Goal: Task Accomplishment & Management: Manage account settings

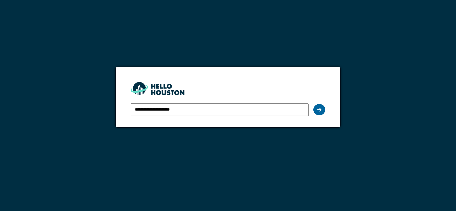
click at [323, 111] on div at bounding box center [320, 109] width 12 height 11
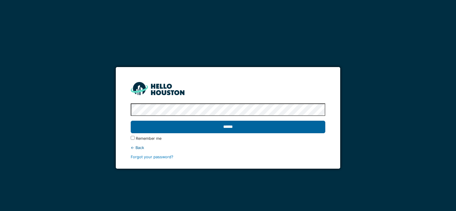
click at [193, 126] on input "******" at bounding box center [228, 127] width 194 height 13
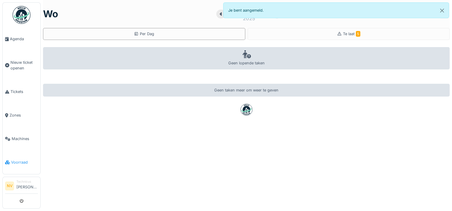
click at [15, 160] on span "Voorraad" at bounding box center [24, 163] width 27 height 6
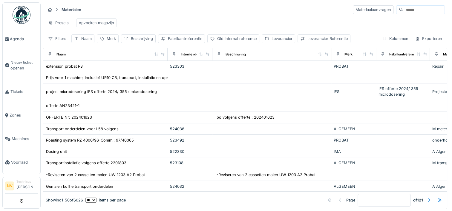
click at [403, 10] on input at bounding box center [423, 10] width 41 height 8
type input "*******"
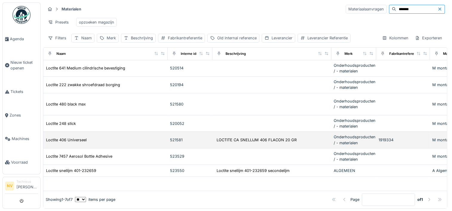
scroll to position [5, 0]
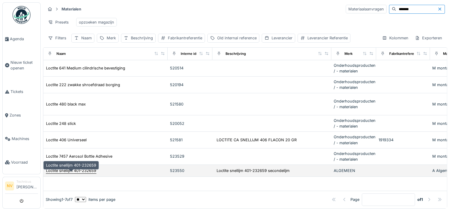
click at [90, 170] on div "Loctite snellijm 401-232659" at bounding box center [71, 171] width 50 height 6
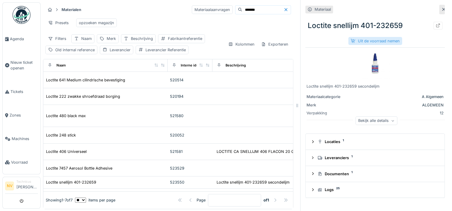
click at [375, 41] on div "Uit de voorraad nemen" at bounding box center [375, 41] width 54 height 8
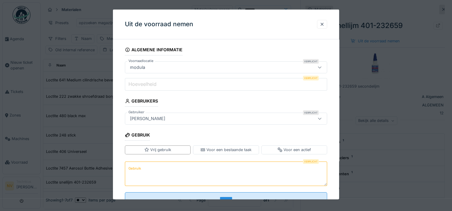
click at [170, 87] on input "Hoeveelheid" at bounding box center [226, 84] width 202 height 13
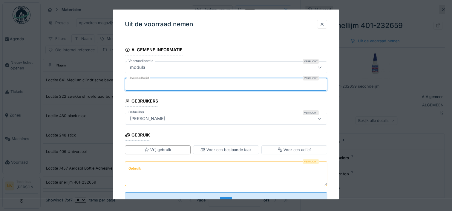
type input "*"
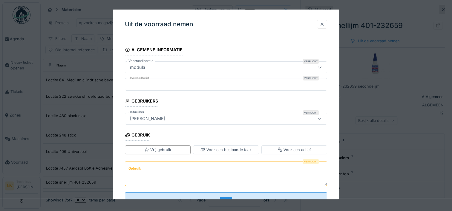
click at [145, 169] on textarea "Gebruik" at bounding box center [226, 174] width 202 height 24
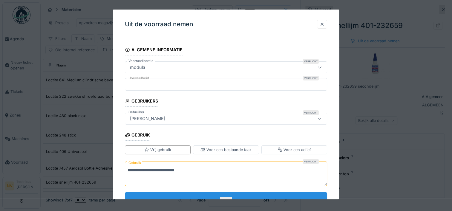
type textarea "**********"
click at [221, 195] on input "*******" at bounding box center [226, 199] width 202 height 13
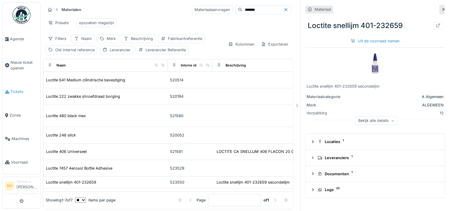
click at [20, 90] on span "Tickets" at bounding box center [23, 92] width 27 height 6
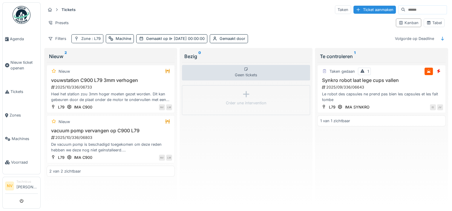
click at [89, 39] on div "Zone : L79" at bounding box center [90, 39] width 19 height 6
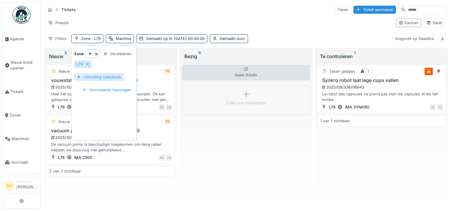
click at [99, 75] on div "Uitrusting selecteren" at bounding box center [99, 77] width 50 height 8
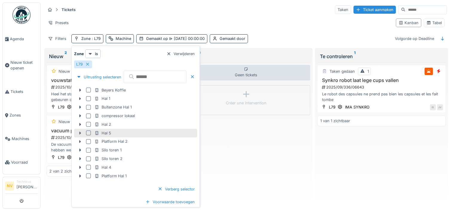
click at [80, 134] on icon at bounding box center [80, 133] width 5 height 4
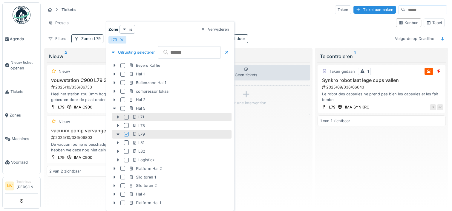
click at [126, 116] on div at bounding box center [126, 117] width 5 height 5
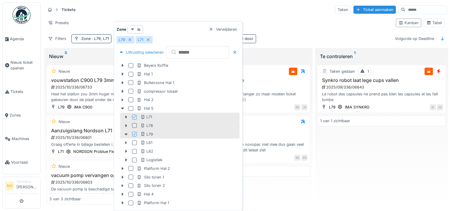
click at [132, 126] on div at bounding box center [134, 125] width 5 height 5
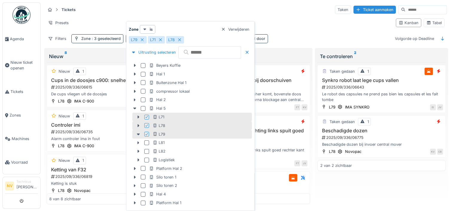
click at [108, 7] on div "Tickets Taken Ticket aanmaken" at bounding box center [245, 10] width 401 height 10
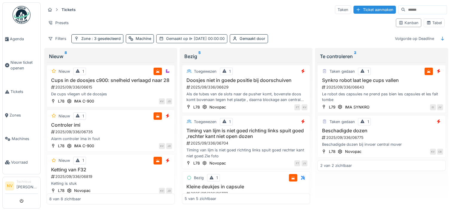
click at [188, 36] on span "22-9-2025 00:00:00" at bounding box center [206, 38] width 37 height 4
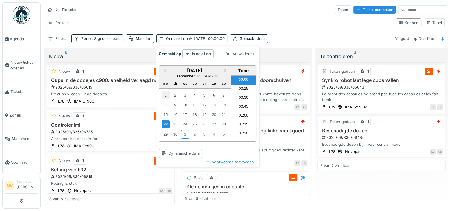
click at [166, 94] on div "1" at bounding box center [166, 95] width 8 height 8
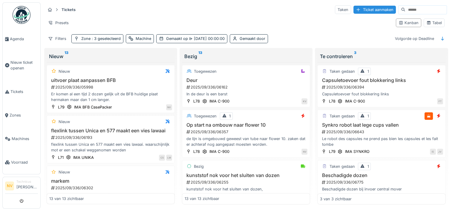
click at [194, 22] on div "Presets" at bounding box center [218, 23] width 346 height 9
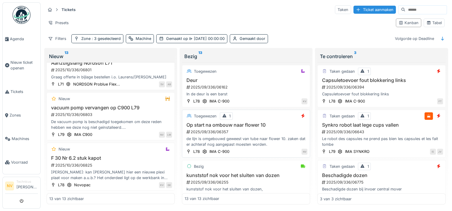
scroll to position [30, 0]
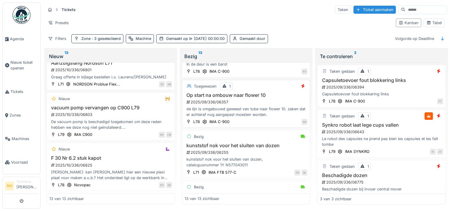
click at [238, 98] on div "Op start na ombouw naar flower 10 2025/09/336/06357 de lijn is omgebouwd gewees…" at bounding box center [246, 105] width 123 height 25
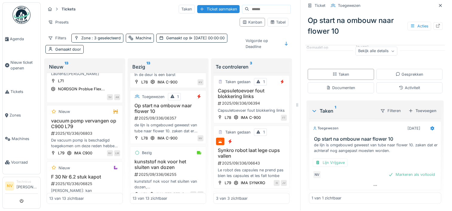
scroll to position [5, 0]
click at [391, 173] on div "Markeren als voltooid" at bounding box center [411, 175] width 51 height 8
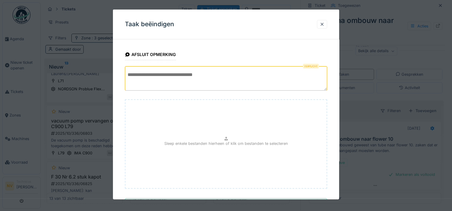
click at [148, 76] on textarea at bounding box center [226, 78] width 202 height 24
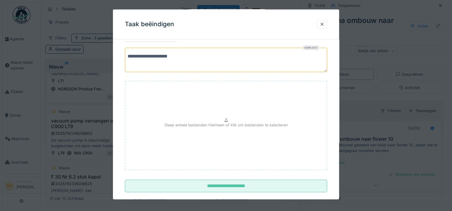
scroll to position [27, 0]
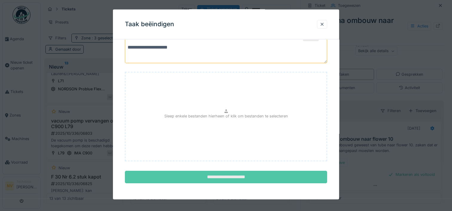
type textarea "**********"
click at [215, 177] on input "**********" at bounding box center [226, 177] width 202 height 13
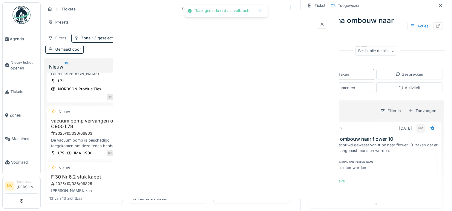
scroll to position [0, 0]
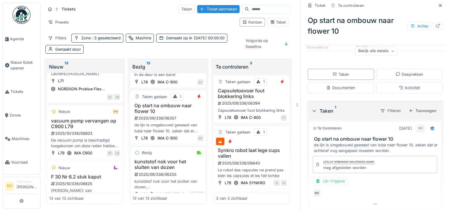
click at [173, 161] on h3 "kunststof nok voor het sluiten van dozen" at bounding box center [168, 164] width 71 height 11
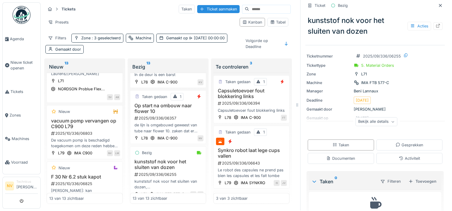
scroll to position [30, 0]
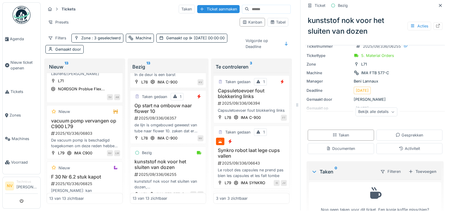
click at [378, 108] on div "Bekijk alle details" at bounding box center [376, 112] width 42 height 9
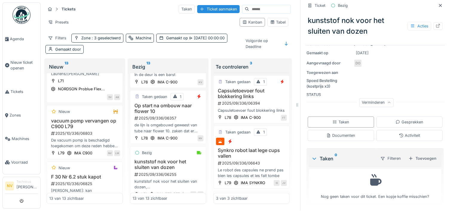
scroll to position [0, 0]
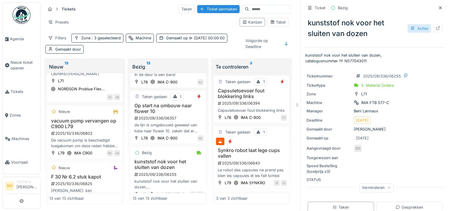
click at [411, 25] on div "Acties" at bounding box center [419, 28] width 24 height 9
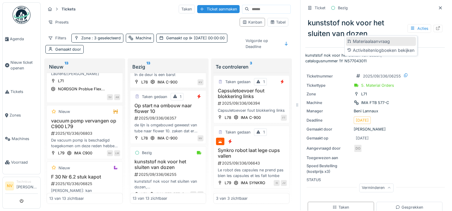
click at [385, 38] on div "Materiaalaanvraag" at bounding box center [381, 41] width 70 height 9
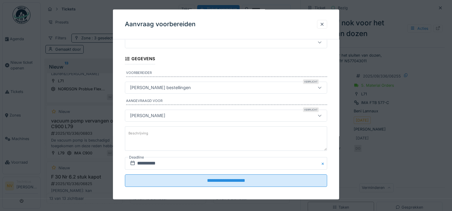
scroll to position [28, 0]
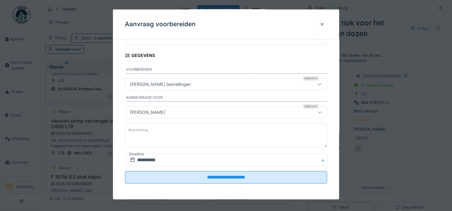
click at [324, 22] on div at bounding box center [322, 25] width 5 height 6
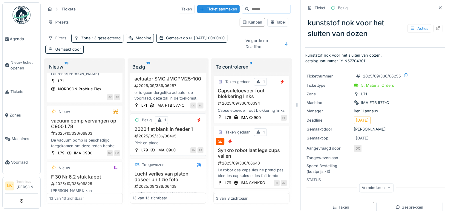
scroll to position [179, 0]
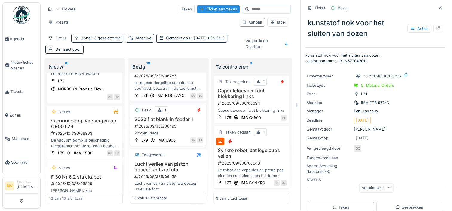
click at [174, 129] on div "2025/09/336/06495" at bounding box center [169, 127] width 70 height 6
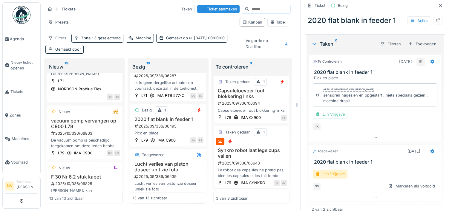
scroll to position [196, 0]
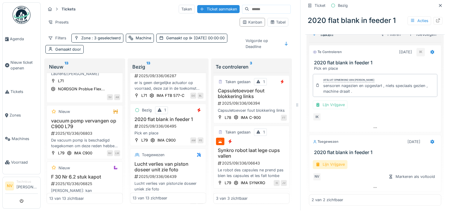
click at [326, 160] on div "Lijn Vrijgave" at bounding box center [330, 164] width 35 height 9
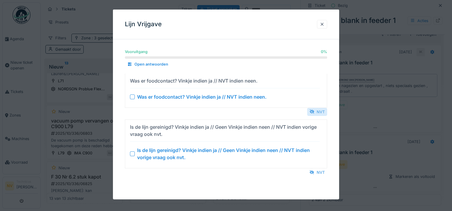
click at [321, 114] on div "NVT" at bounding box center [317, 112] width 20 height 8
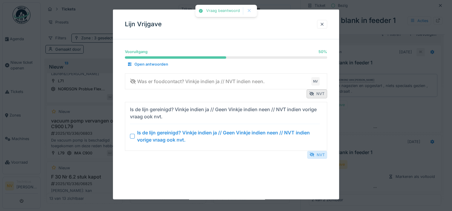
click at [321, 152] on div "NVT" at bounding box center [317, 155] width 20 height 8
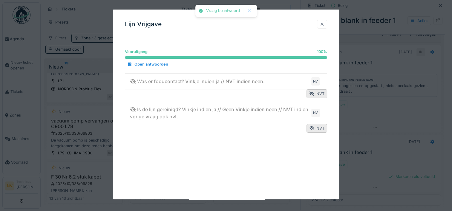
click at [324, 24] on div at bounding box center [322, 25] width 5 height 6
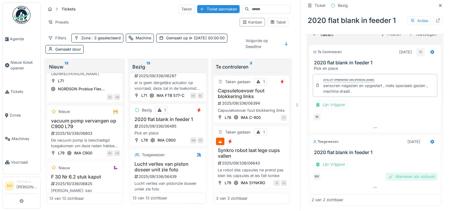
click at [403, 173] on div "Markeren als voltooid" at bounding box center [411, 177] width 51 height 8
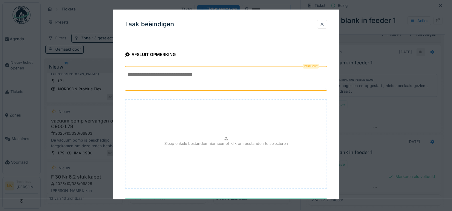
click at [167, 75] on textarea at bounding box center [226, 78] width 202 height 24
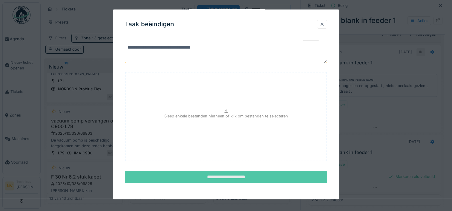
type textarea "**********"
click at [235, 175] on input "**********" at bounding box center [226, 177] width 202 height 13
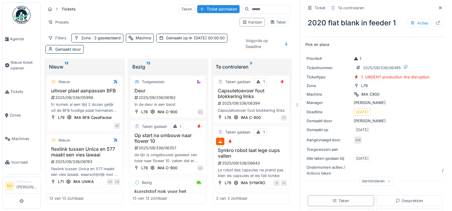
scroll to position [0, 0]
